Goal: Task Accomplishment & Management: Use online tool/utility

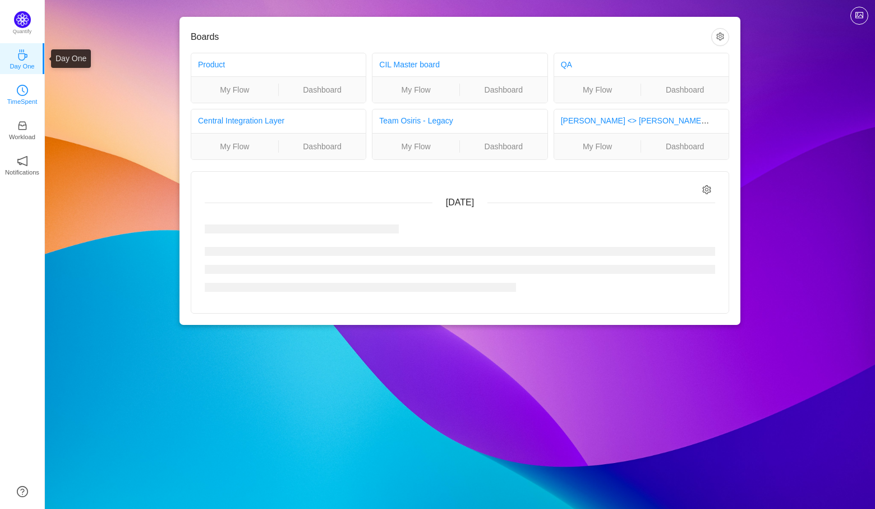
click at [17, 88] on link "TimeSpent" at bounding box center [22, 93] width 11 height 11
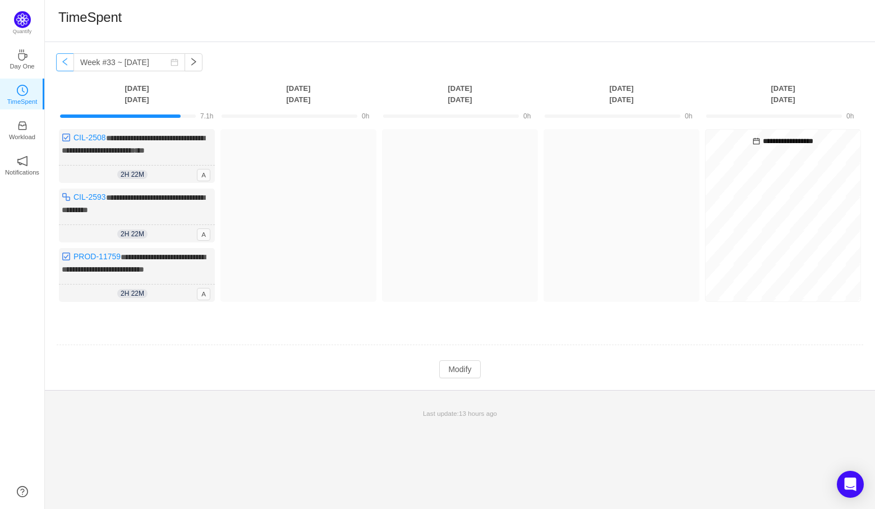
click at [64, 66] on button "button" at bounding box center [65, 62] width 18 height 18
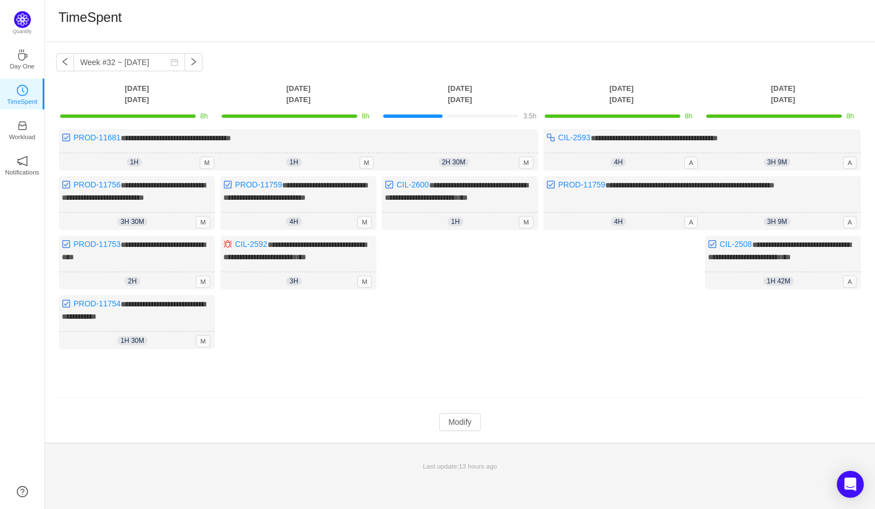
click at [773, 393] on td at bounding box center [459, 398] width 807 height 29
click at [465, 419] on td "Modify Cancel Submit" at bounding box center [459, 421] width 807 height 19
click at [473, 428] on button "Modify" at bounding box center [459, 422] width 41 height 18
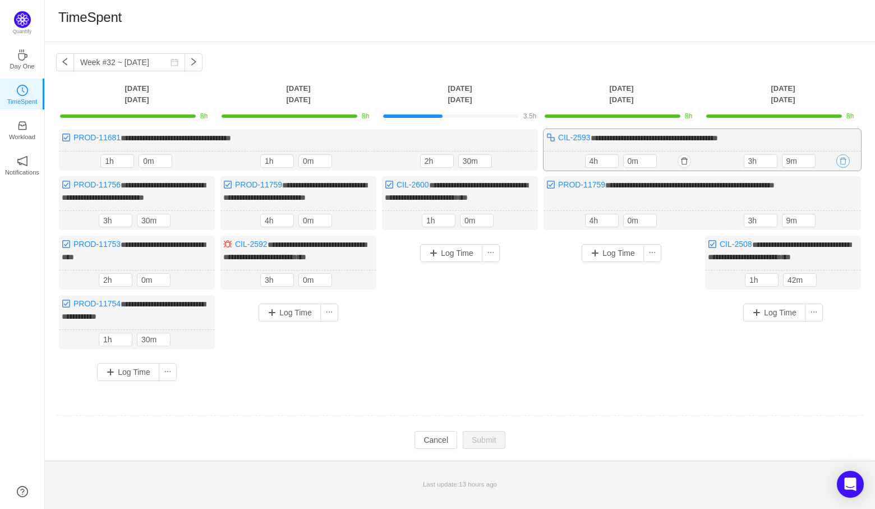
click at [840, 160] on button "button" at bounding box center [842, 160] width 13 height 13
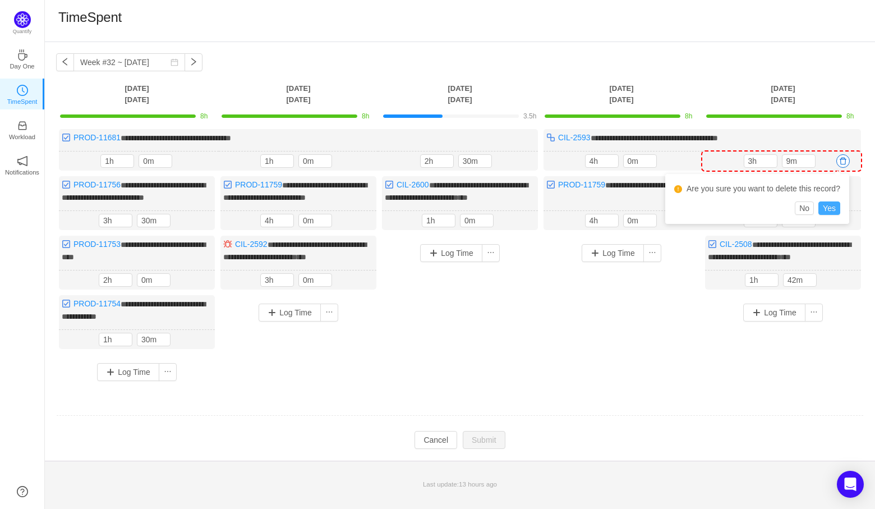
click at [836, 204] on button "Yes" at bounding box center [829, 207] width 22 height 13
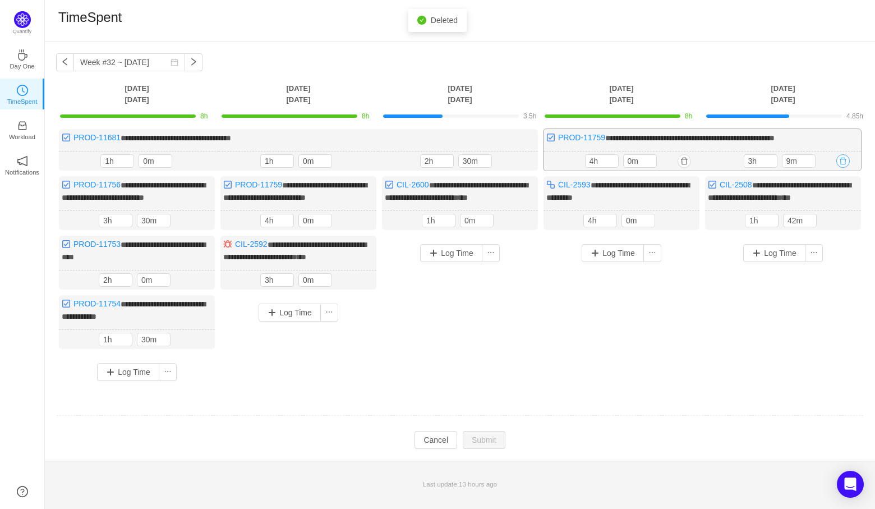
click at [848, 161] on button "button" at bounding box center [842, 160] width 13 height 13
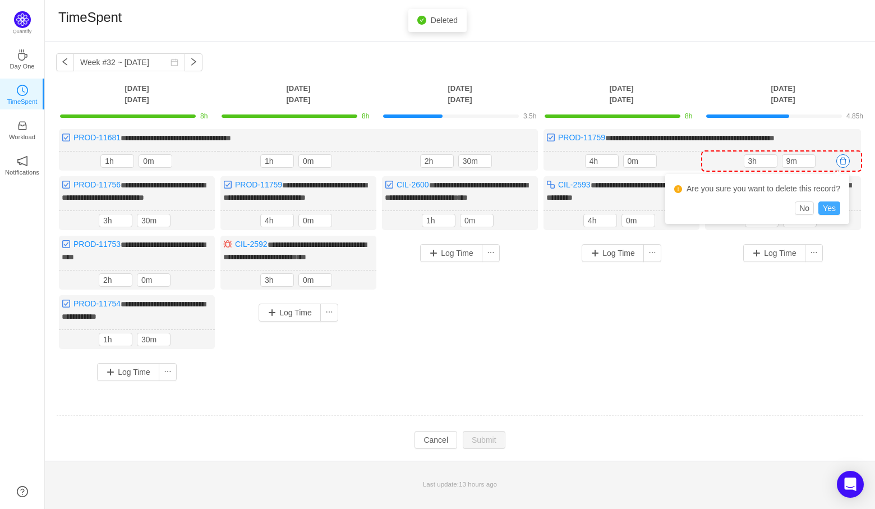
click at [832, 208] on button "Yes" at bounding box center [829, 207] width 22 height 13
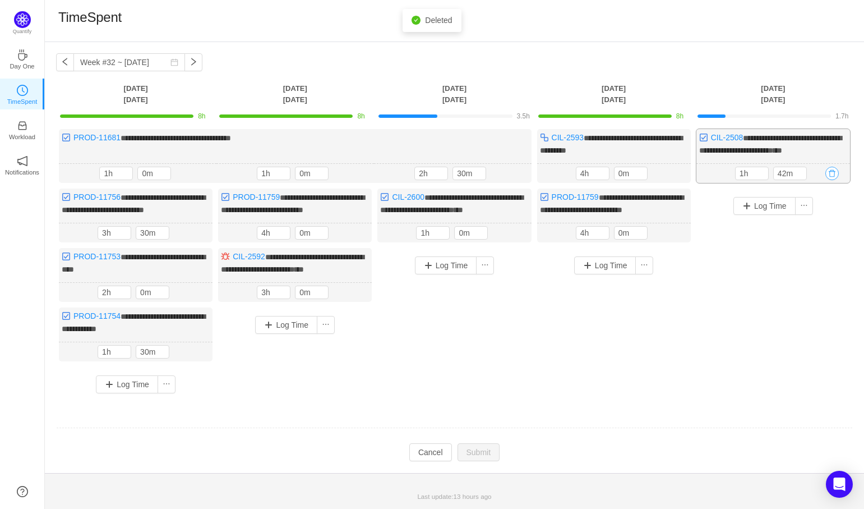
click at [829, 172] on button "button" at bounding box center [831, 173] width 13 height 13
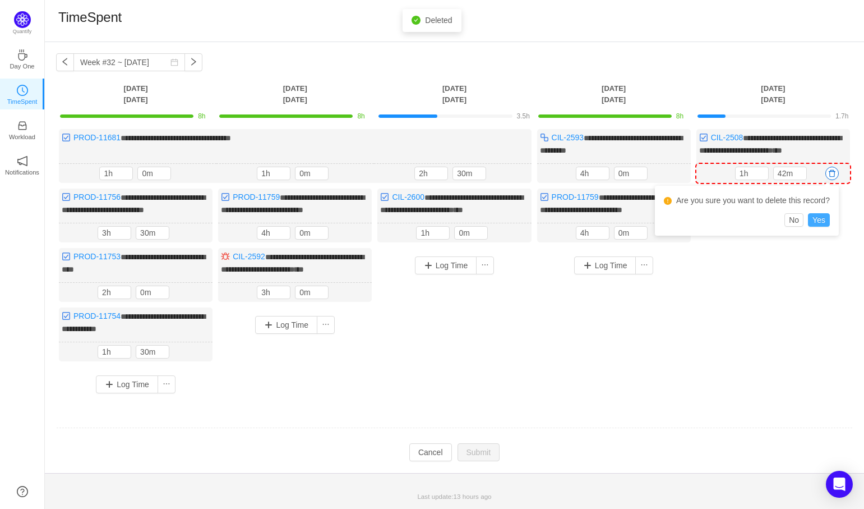
drag, startPoint x: 815, startPoint y: 218, endPoint x: 819, endPoint y: 223, distance: 6.8
click at [816, 218] on button "Yes" at bounding box center [819, 219] width 22 height 13
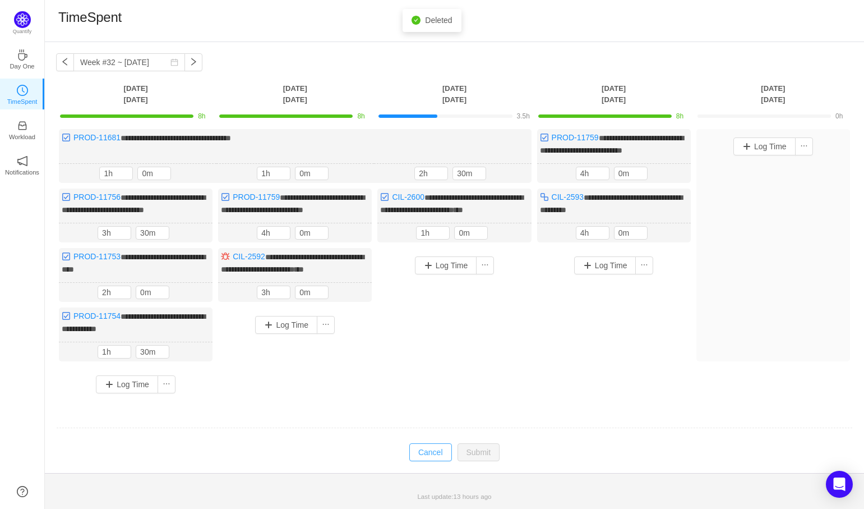
click at [431, 461] on button "Cancel" at bounding box center [430, 452] width 43 height 18
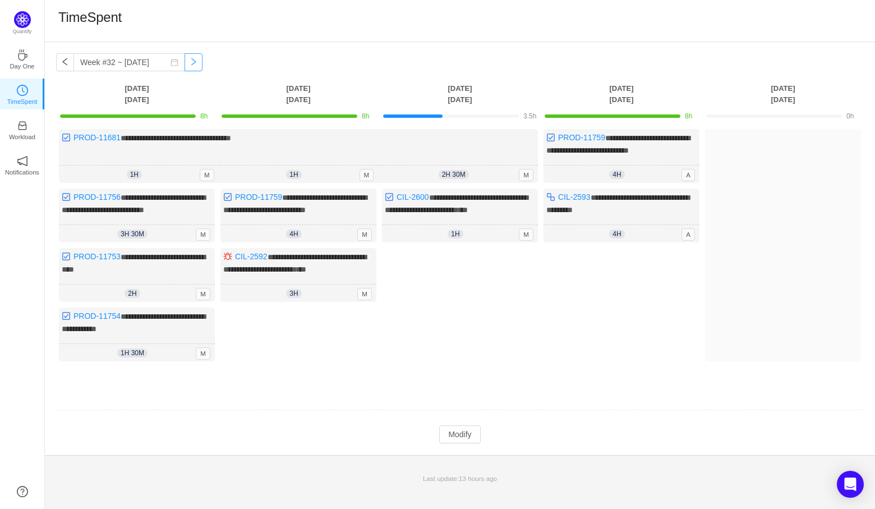
click at [184, 62] on button "button" at bounding box center [193, 62] width 18 height 18
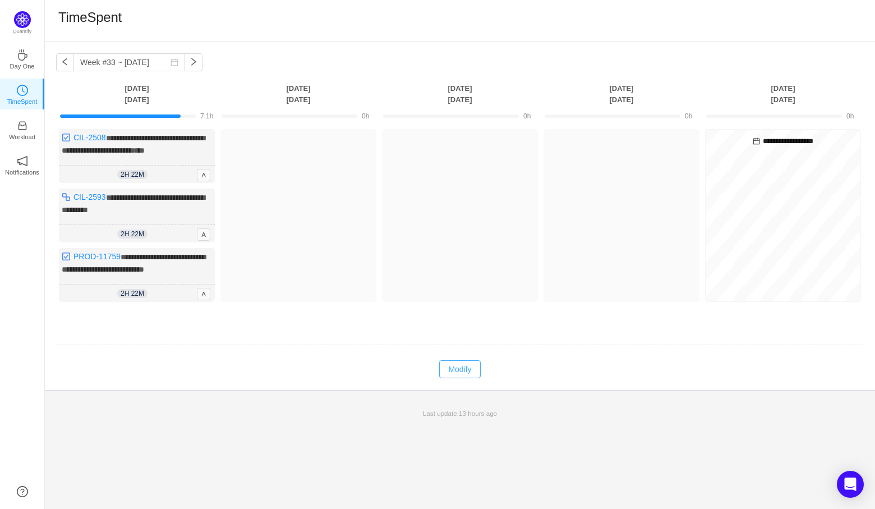
click at [465, 360] on button "Modify" at bounding box center [459, 369] width 41 height 18
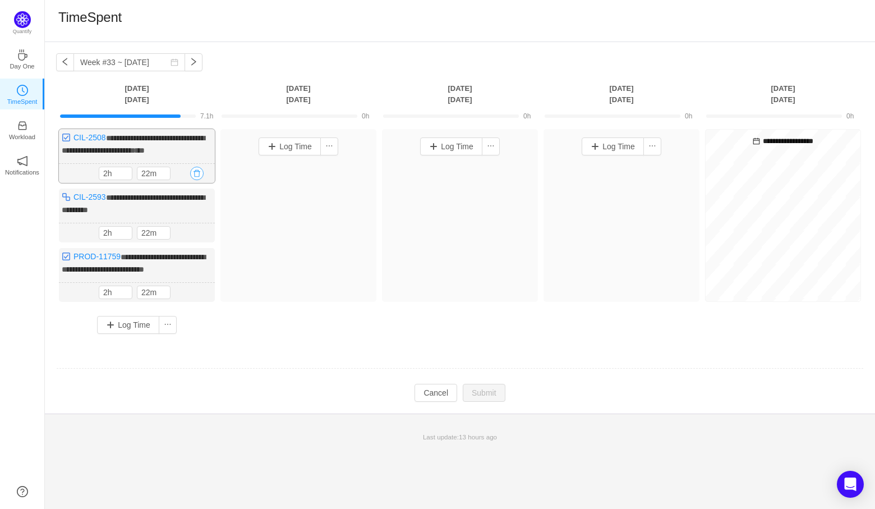
click at [190, 173] on button "button" at bounding box center [196, 173] width 13 height 13
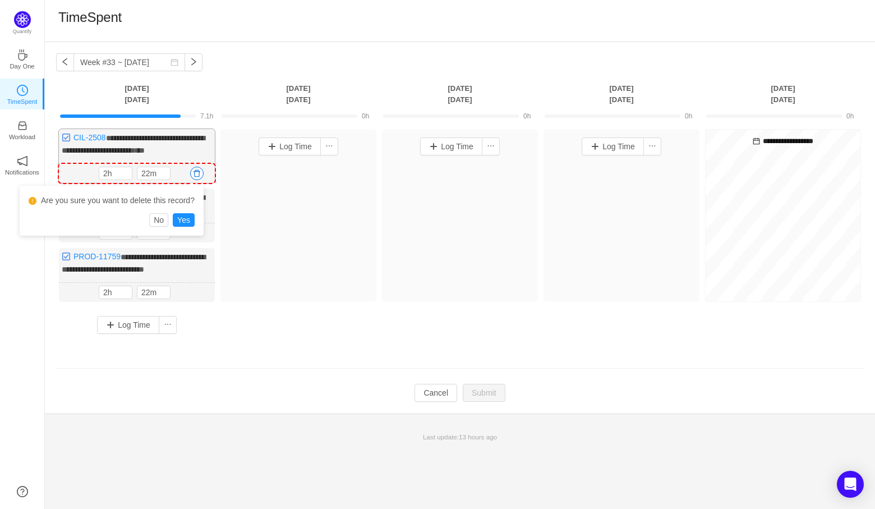
click at [199, 171] on button "button" at bounding box center [196, 173] width 13 height 13
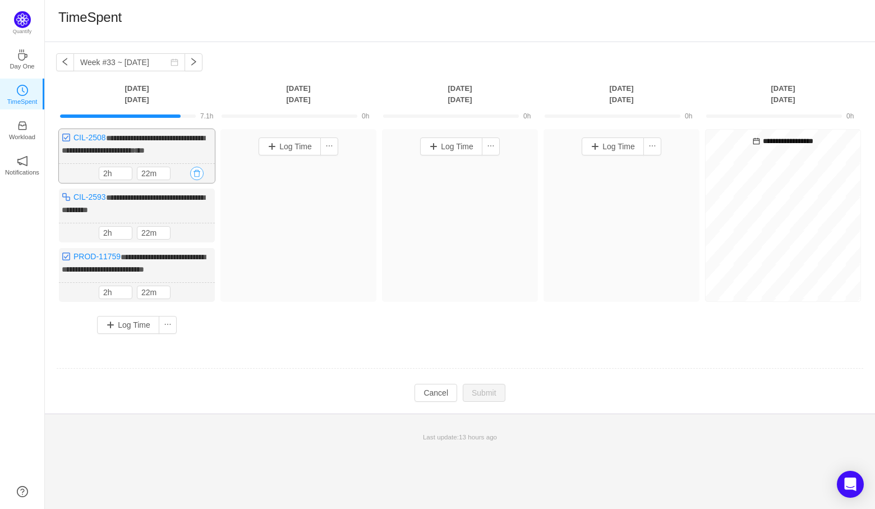
click at [191, 173] on button "button" at bounding box center [196, 173] width 13 height 13
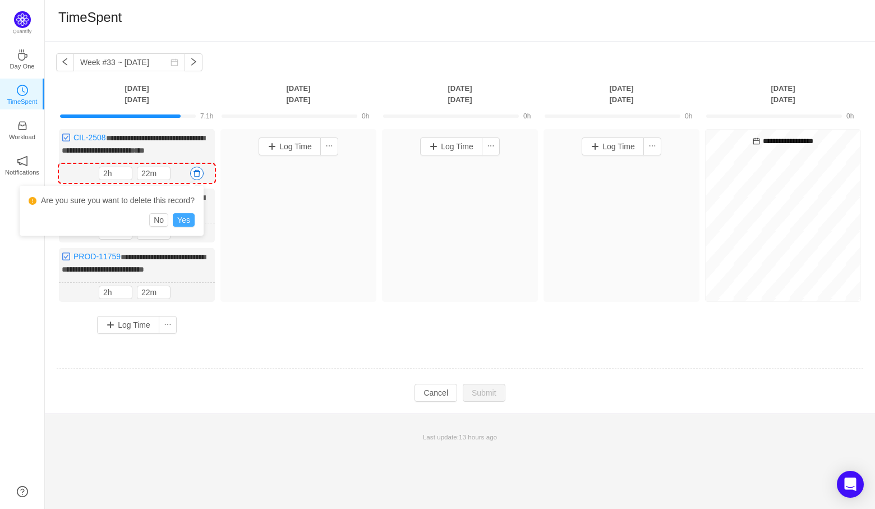
click at [191, 218] on button "Yes" at bounding box center [184, 219] width 22 height 13
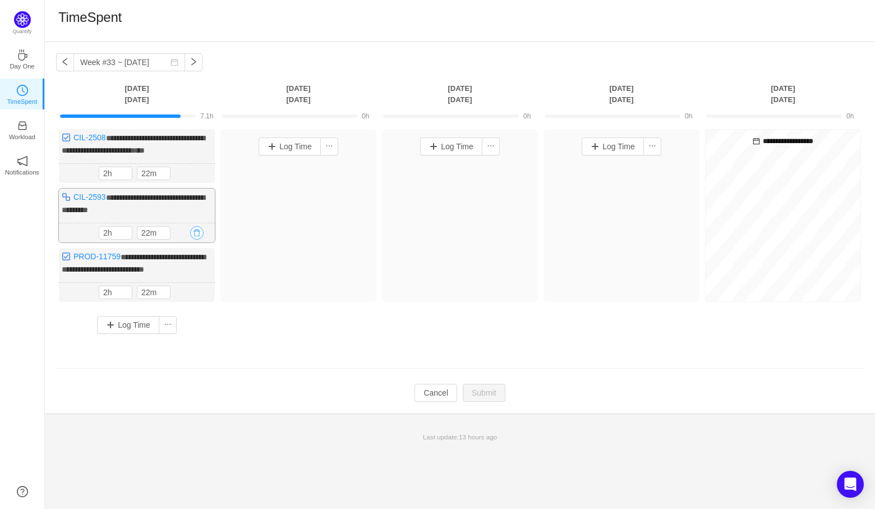
click at [197, 230] on button "button" at bounding box center [196, 232] width 13 height 13
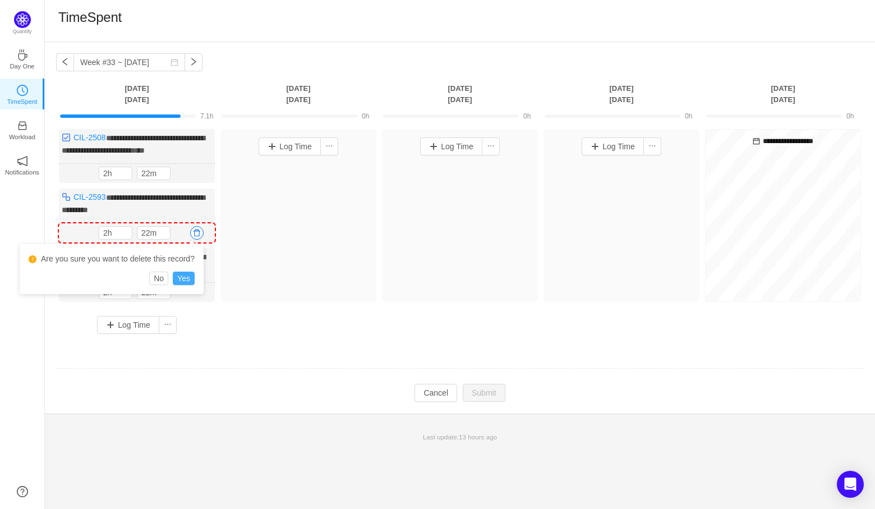
click at [183, 277] on button "Yes" at bounding box center [184, 277] width 22 height 13
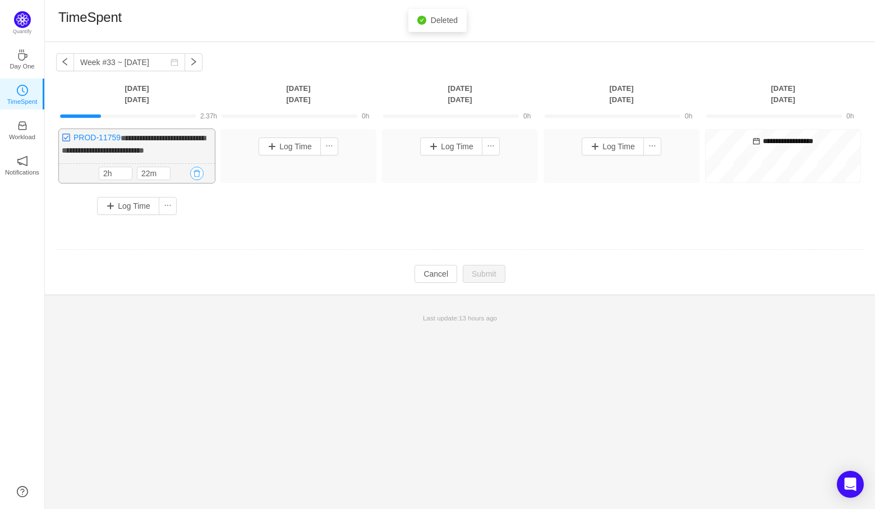
click at [197, 170] on button "button" at bounding box center [196, 173] width 13 height 13
click at [185, 220] on button "Yes" at bounding box center [184, 219] width 22 height 13
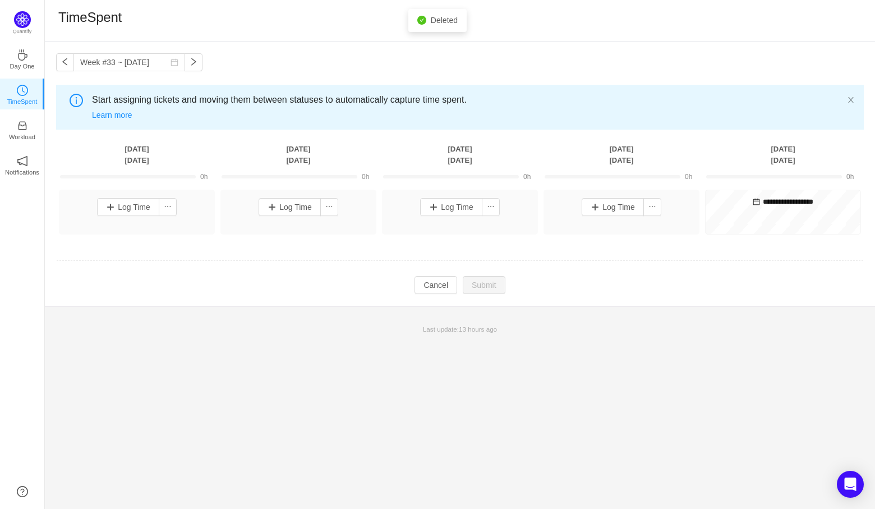
click at [413, 274] on td at bounding box center [459, 261] width 807 height 29
click at [427, 285] on button "Cancel" at bounding box center [435, 285] width 43 height 18
click at [61, 63] on button "button" at bounding box center [65, 62] width 18 height 18
type input "Week #32 ~ [DATE]"
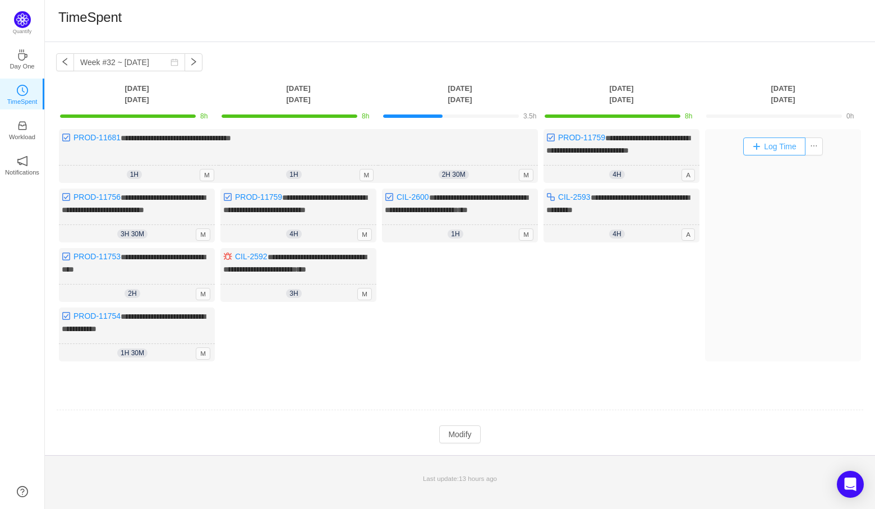
click at [762, 143] on button "Log Time" at bounding box center [774, 146] width 62 height 18
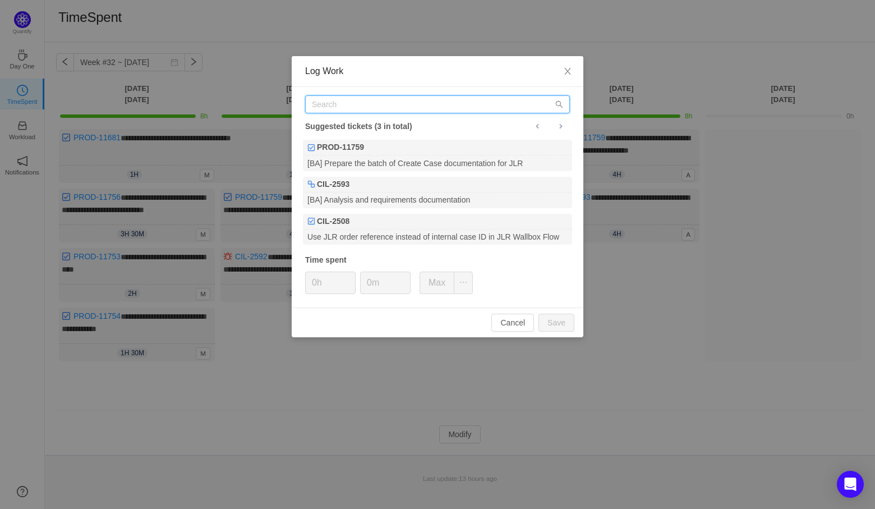
click at [326, 109] on input "text" at bounding box center [437, 104] width 265 height 18
paste input "PROD-11681"
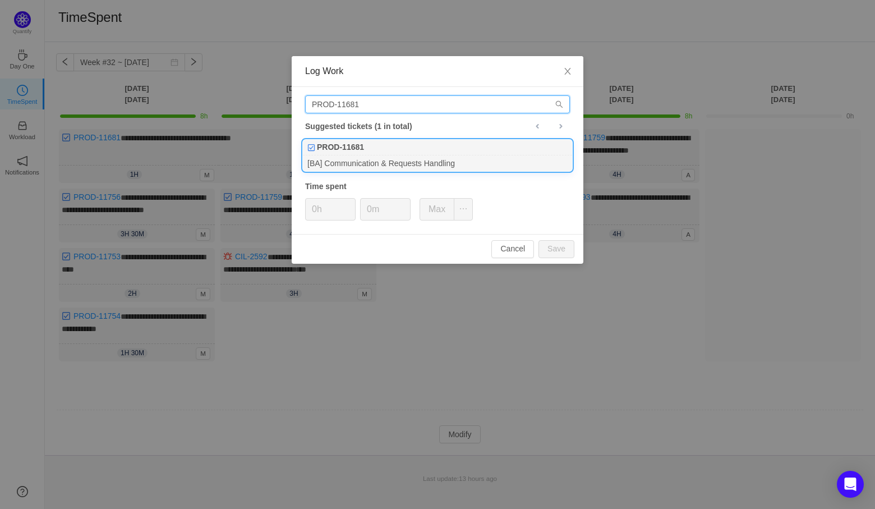
type input "PROD-11681"
click at [369, 147] on div "PROD-11681" at bounding box center [437, 148] width 269 height 16
click at [351, 200] on span "Increase Value" at bounding box center [349, 205] width 12 height 13
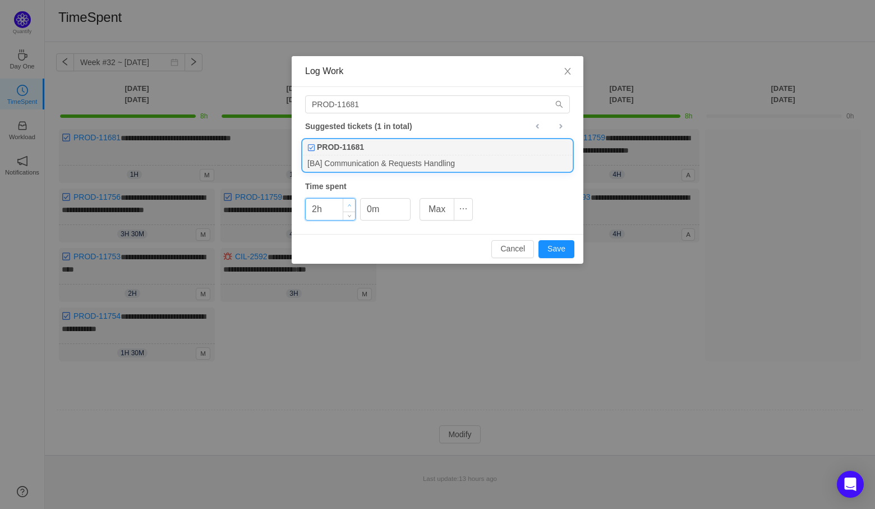
click at [351, 200] on span "Increase Value" at bounding box center [349, 205] width 12 height 13
type input "3h"
click at [351, 200] on span "Increase Value" at bounding box center [349, 205] width 12 height 13
click at [408, 207] on span "Decrease Value" at bounding box center [404, 213] width 12 height 13
click at [407, 200] on span "Increase Value" at bounding box center [404, 205] width 12 height 13
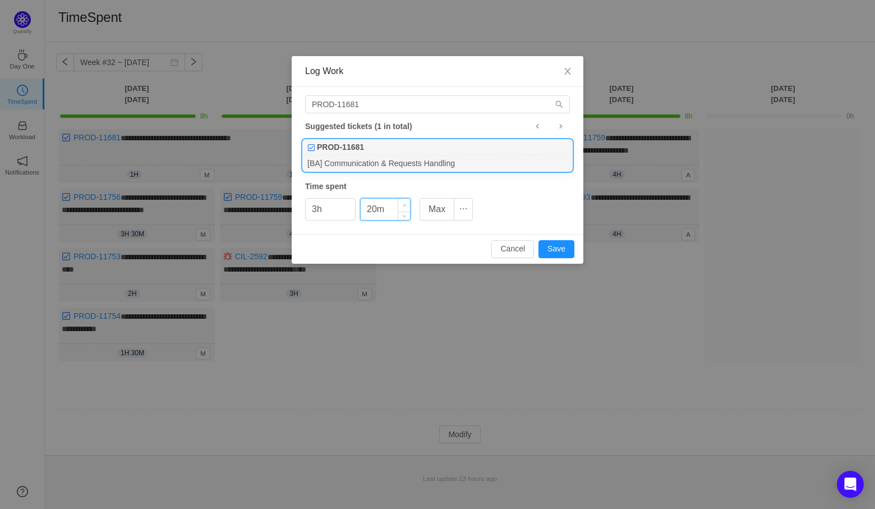
click at [407, 200] on span "Increase Value" at bounding box center [404, 205] width 12 height 13
type input "30m"
click at [407, 200] on span "Increase Value" at bounding box center [404, 205] width 12 height 13
click at [557, 250] on button "Save" at bounding box center [556, 249] width 36 height 18
type input "0h"
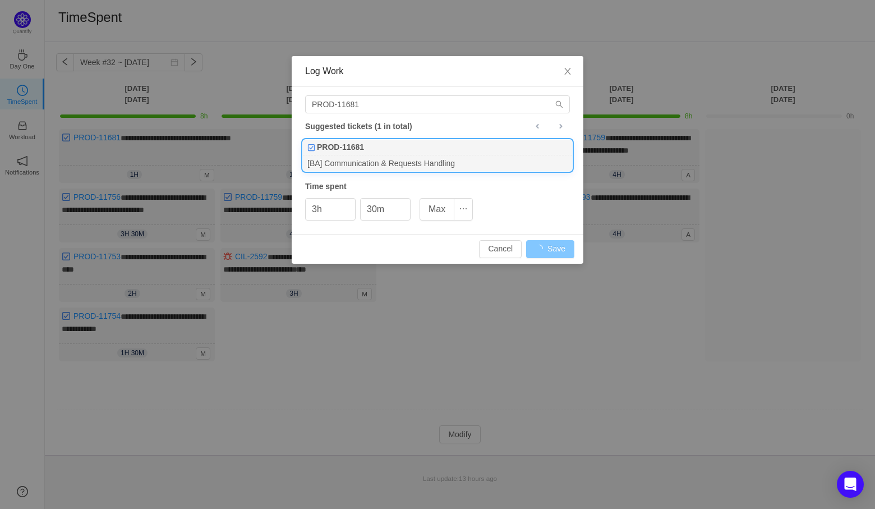
type input "0m"
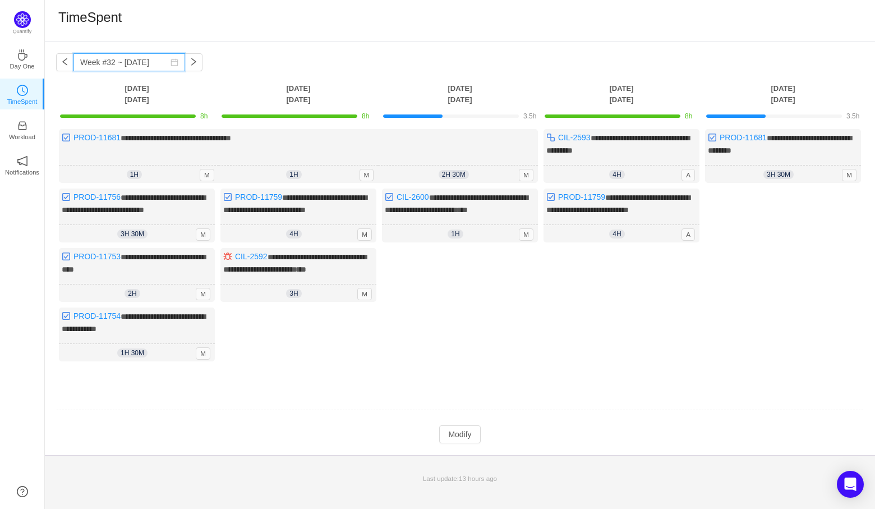
click at [174, 65] on input "Week #32 ~ [DATE]" at bounding box center [129, 62] width 112 height 18
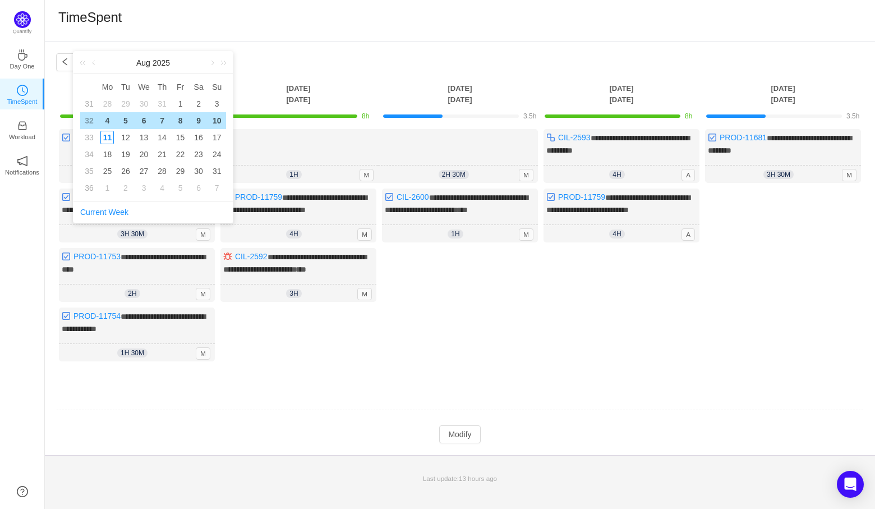
click at [181, 63] on div "[DATE]" at bounding box center [152, 63] width 159 height 22
click at [269, 51] on div "**********" at bounding box center [460, 248] width 830 height 413
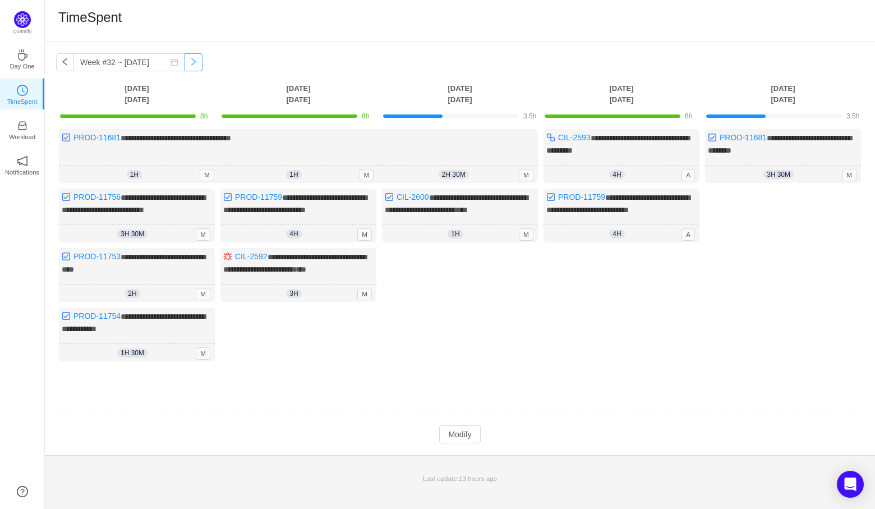
click at [190, 63] on button "button" at bounding box center [193, 62] width 18 height 18
type input "Week #33 ~ [DATE]"
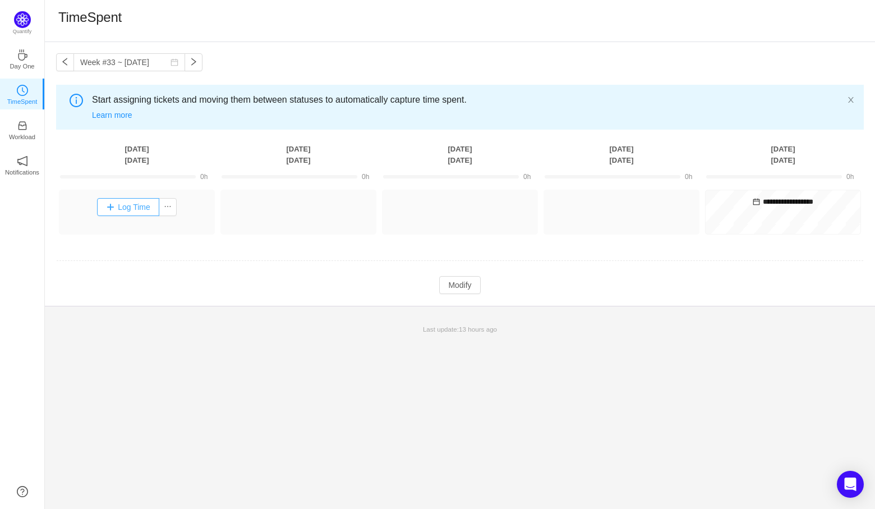
click at [126, 198] on button "Log Time" at bounding box center [128, 207] width 62 height 18
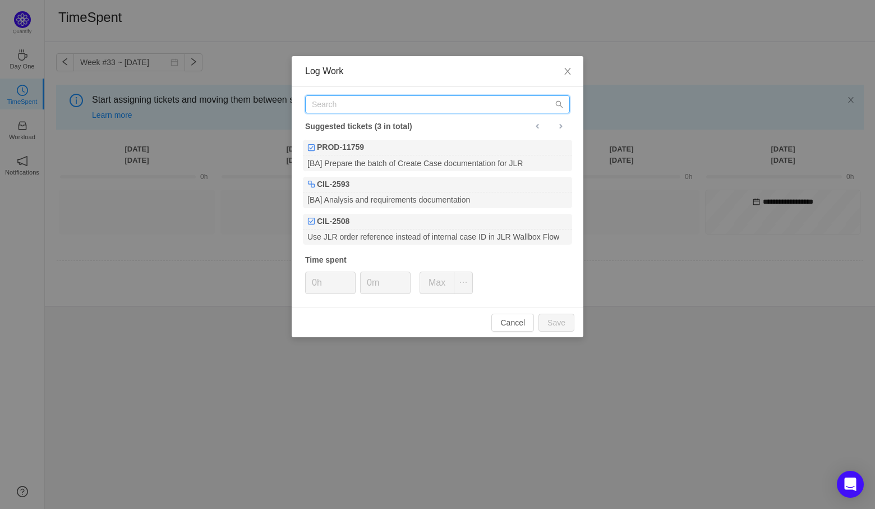
click at [352, 100] on input "text" at bounding box center [437, 104] width 265 height 18
paste input "PROD-11766"
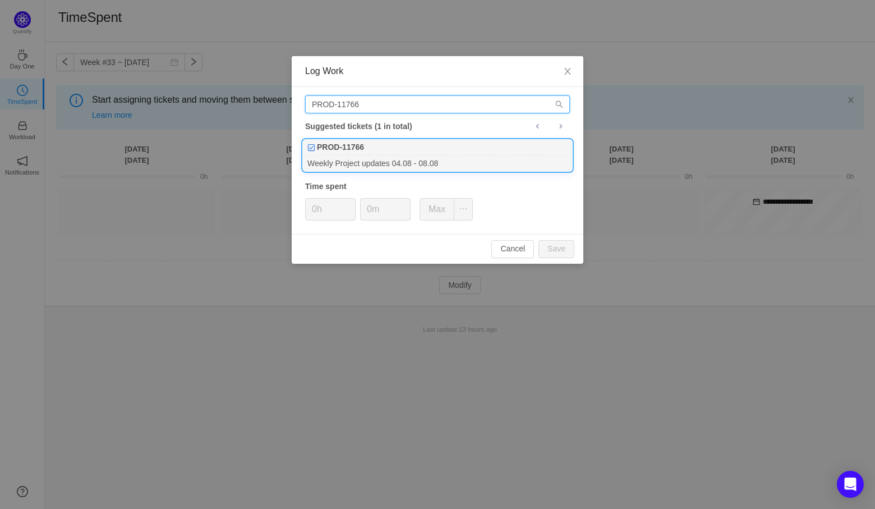
type input "PROD-11766"
click at [389, 156] on div "Weekly Project updates 04.08 - 08.08" at bounding box center [437, 162] width 269 height 15
click at [348, 201] on span "Increase Value" at bounding box center [349, 205] width 12 height 13
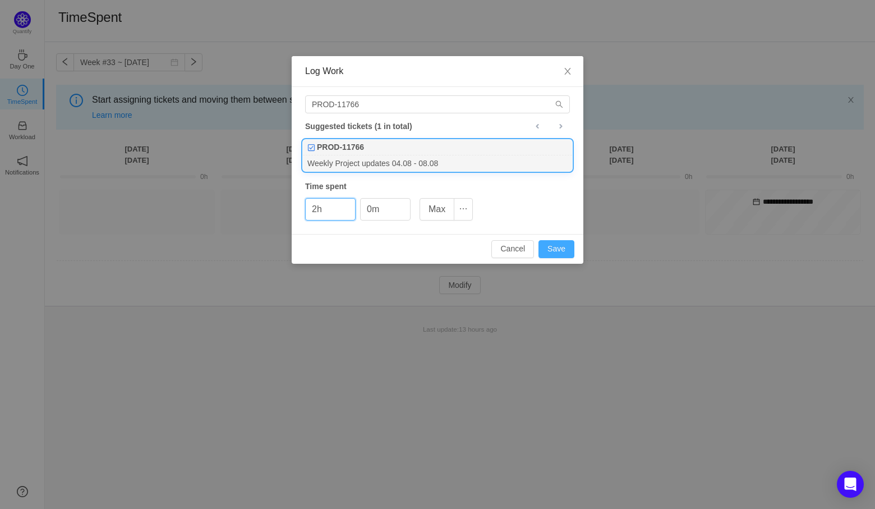
click at [559, 250] on button "Save" at bounding box center [556, 249] width 36 height 18
type input "0h"
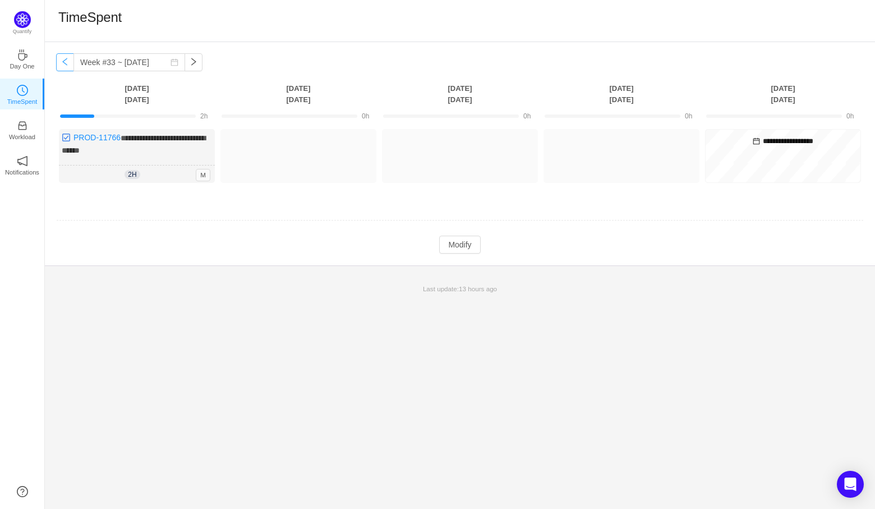
click at [67, 63] on button "button" at bounding box center [65, 62] width 18 height 18
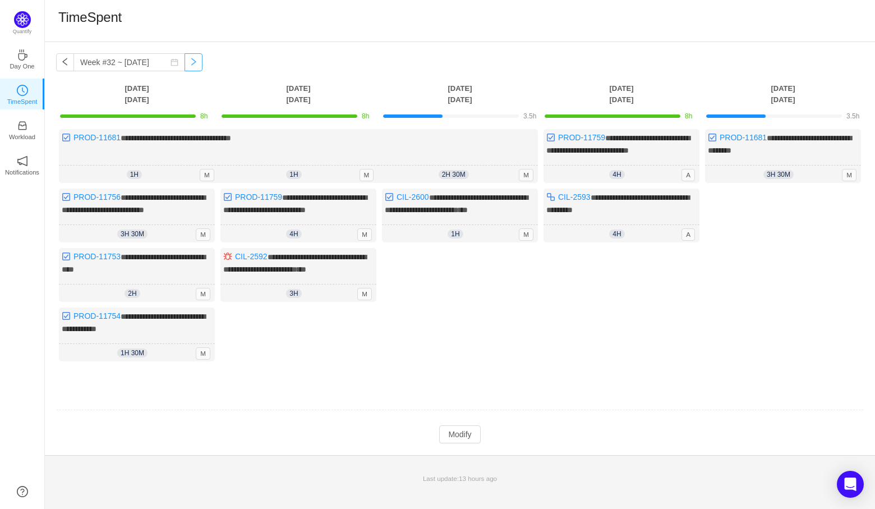
click at [191, 54] on button "button" at bounding box center [193, 62] width 18 height 18
type input "Week #33 ~ [DATE]"
